Goal: Contribute content: Contribute content

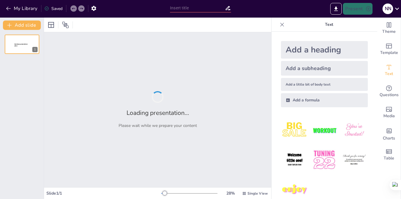
type input "El Ascenso y [MEDICAL_DATA] de [PERSON_NAME]: Un Análisis Histórico"
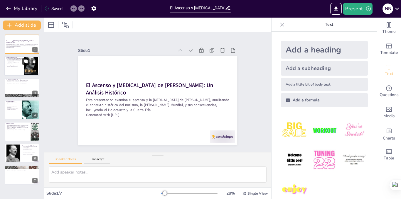
click at [26, 60] on icon at bounding box center [26, 62] width 4 height 4
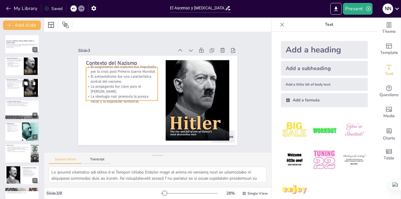
click at [17, 88] on p "La ideología nazi promovía la pureza racial y la expansión territorial." at bounding box center [14, 88] width 16 height 2
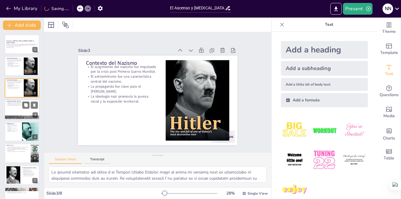
click at [16, 114] on div at bounding box center [21, 110] width 35 height 20
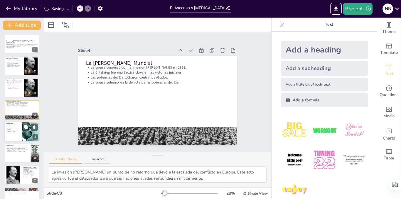
click at [21, 131] on div at bounding box center [21, 132] width 35 height 20
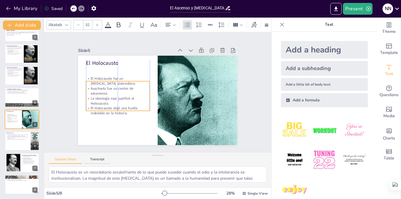
drag, startPoint x: 99, startPoint y: 83, endPoint x: 98, endPoint y: 97, distance: 13.8
click at [166, 97] on p "La ideología nazi justificó el Holocausto." at bounding box center [196, 105] width 60 height 41
click at [16, 144] on div at bounding box center [21, 141] width 35 height 20
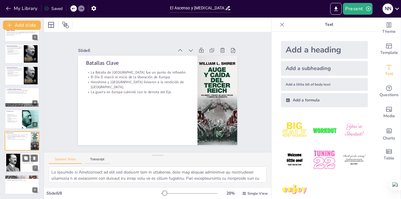
click at [16, 156] on div at bounding box center [13, 163] width 14 height 18
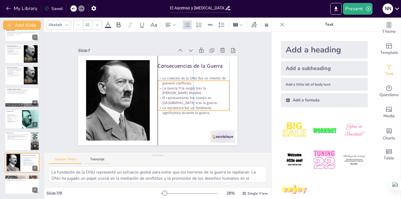
drag, startPoint x: 177, startPoint y: 72, endPoint x: 179, endPoint y: 80, distance: 8.3
click at [179, 81] on p "La creación de la ONU fue un intento de prevenir conflictos." at bounding box center [190, 111] width 55 height 60
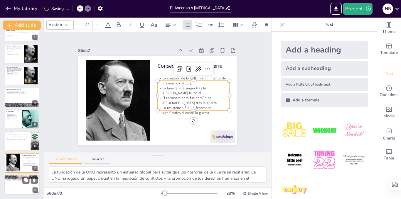
click at [19, 181] on p "Sentaron las bases para la justicia en futuros conflictos." at bounding box center [22, 180] width 32 height 1
type textarea "Los Juicios de Núremberg son considerados un hito en la historia del derecho in…"
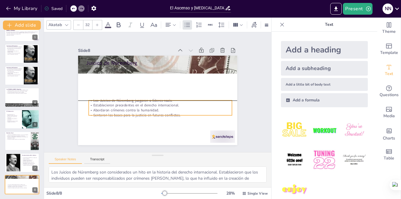
drag, startPoint x: 101, startPoint y: 80, endPoint x: 104, endPoint y: 113, distance: 33.0
click at [104, 113] on p "Sentaron las bases para la justicia en futuros conflictos." at bounding box center [135, 85] width 63 height 133
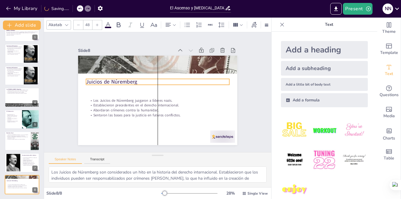
drag, startPoint x: 98, startPoint y: 62, endPoint x: 97, endPoint y: 81, distance: 18.8
click at [97, 81] on p "Juicios de Núremberg" at bounding box center [161, 101] width 139 height 51
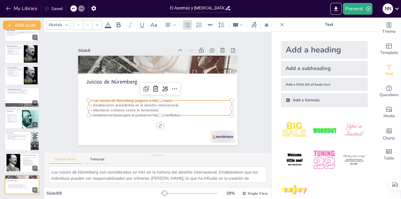
type input "32"
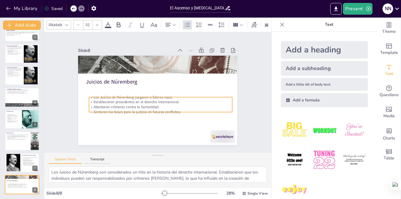
drag, startPoint x: 114, startPoint y: 102, endPoint x: 114, endPoint y: 96, distance: 5.3
click at [114, 96] on p "Establecieron precedentes en el derecho internacional." at bounding box center [150, 100] width 76 height 127
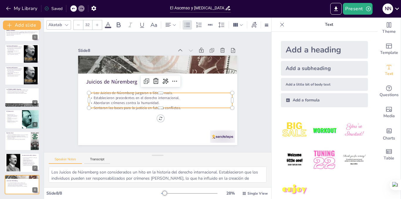
click at [43, 125] on div "Add slide El Ascenso y [MEDICAL_DATA] de [PERSON_NAME]: Un Análisis Histórico E…" at bounding box center [22, 109] width 44 height 182
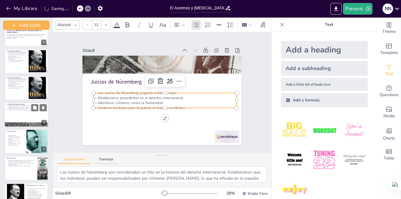
click at [41, 124] on div at bounding box center [26, 125] width 44 height 34
type textarea "La invasión [PERSON_NAME] un punto de no retorno que llevó a la escalada del co…"
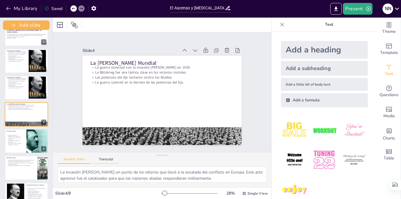
scroll to position [0, 0]
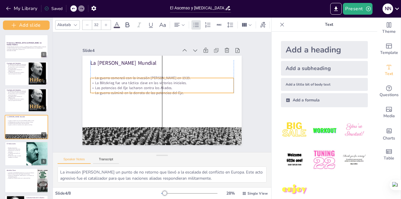
drag, startPoint x: 134, startPoint y: 77, endPoint x: 136, endPoint y: 88, distance: 11.1
click at [149, 88] on p "Las potencias del Eje lucharon contra los Aliados." at bounding box center [166, 91] width 35 height 141
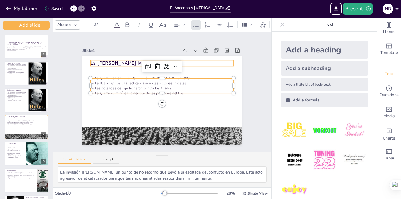
type input "48"
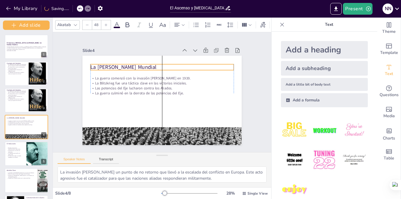
drag, startPoint x: 122, startPoint y: 64, endPoint x: 122, endPoint y: 68, distance: 4.4
click at [122, 68] on p "La [PERSON_NAME] Mundial" at bounding box center [177, 72] width 120 height 90
click at [39, 98] on div at bounding box center [38, 100] width 18 height 27
type textarea "Lo ipsumd sitametco adi elitse d ei Tempori Utlabo Etdolor magn al enima mi ven…"
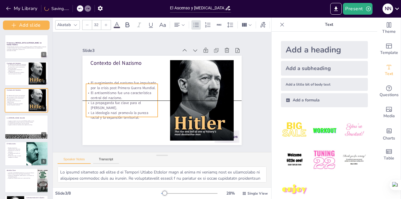
drag, startPoint x: 111, startPoint y: 87, endPoint x: 107, endPoint y: 106, distance: 18.7
click at [153, 83] on p "La propaganda fue clave para el [PERSON_NAME]." at bounding box center [183, 55] width 60 height 55
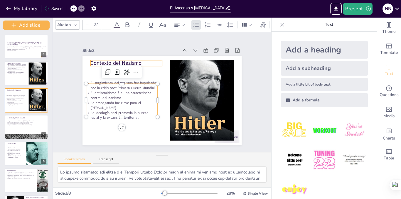
type input "48"
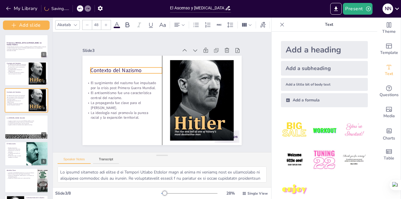
drag, startPoint x: 102, startPoint y: 59, endPoint x: 102, endPoint y: 66, distance: 7.3
click at [159, 110] on p "Contexto del Nazismo" at bounding box center [195, 117] width 72 height 15
click at [31, 77] on div at bounding box center [38, 73] width 18 height 27
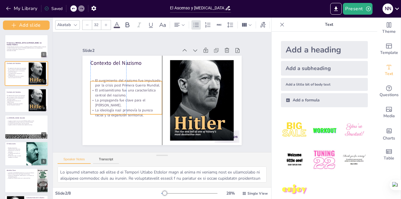
drag, startPoint x: 143, startPoint y: 86, endPoint x: 145, endPoint y: 103, distance: 17.2
click at [145, 96] on p "La propaganda fue clave para el [PERSON_NAME]." at bounding box center [144, 59] width 25 height 72
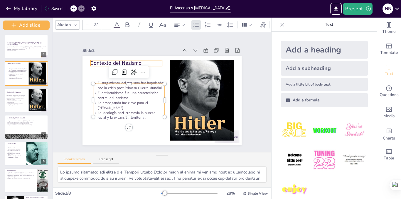
type input "48"
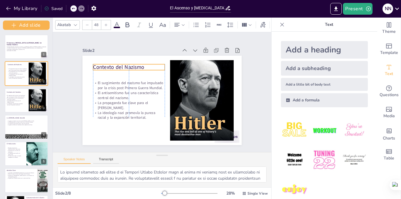
drag, startPoint x: 123, startPoint y: 59, endPoint x: 123, endPoint y: 63, distance: 4.1
click at [139, 63] on p "Contexto del Nazismo" at bounding box center [163, 51] width 48 height 62
click at [32, 97] on button at bounding box center [34, 93] width 7 height 7
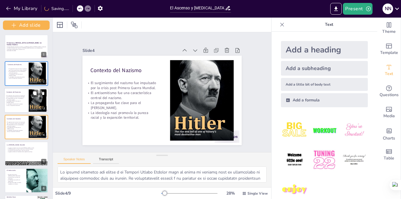
scroll to position [13, 0]
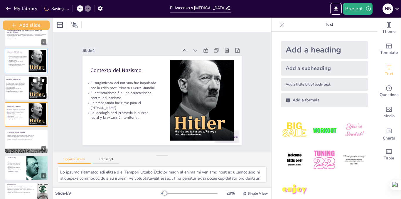
click at [45, 81] on icon at bounding box center [43, 81] width 4 height 4
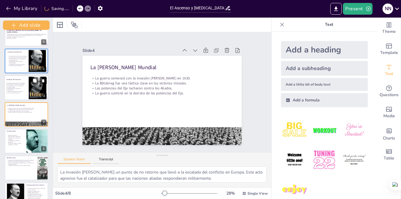
click at [45, 81] on icon at bounding box center [43, 81] width 4 height 4
type textarea "El Holocausto es un recordatorio escalofriante de lo que puede suceder cuando e…"
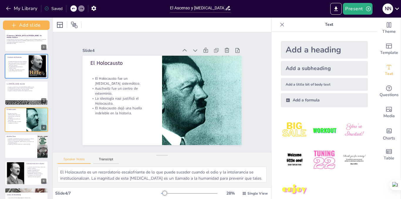
scroll to position [0, 0]
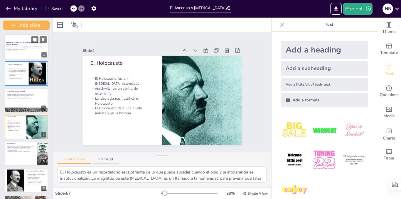
click at [12, 52] on p "Generated with [URL]" at bounding box center [26, 50] width 40 height 1
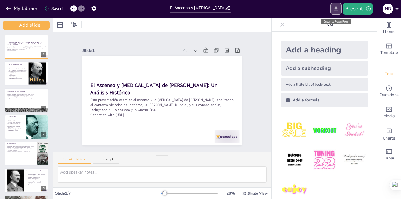
click at [339, 6] on icon "Export to PowerPoint" at bounding box center [336, 9] width 6 height 6
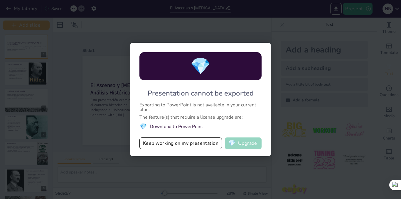
click at [235, 145] on span "💎" at bounding box center [231, 144] width 7 height 6
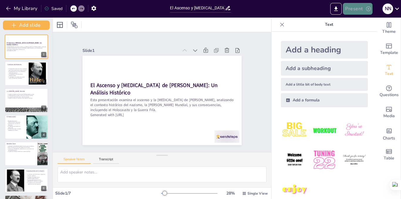
click at [365, 14] on button "Present" at bounding box center [357, 9] width 29 height 12
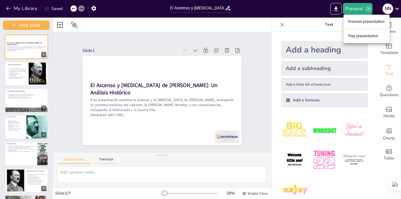
click at [333, 12] on div at bounding box center [200, 99] width 401 height 199
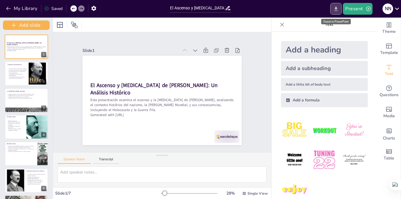
click at [335, 11] on icon "Export to PowerPoint" at bounding box center [336, 8] width 4 height 4
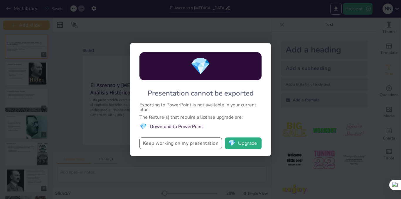
click at [171, 146] on button "Keep working on my presentation" at bounding box center [180, 144] width 82 height 12
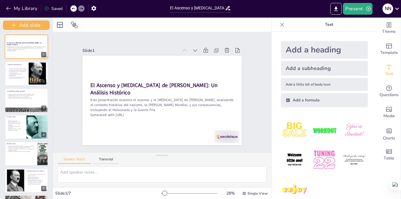
click at [49, 9] on div "Saved" at bounding box center [53, 9] width 18 height 6
click at [94, 6] on icon "button" at bounding box center [93, 8] width 5 height 5
click at [396, 7] on icon at bounding box center [397, 9] width 8 height 8
